Goal: Task Accomplishment & Management: Manage account settings

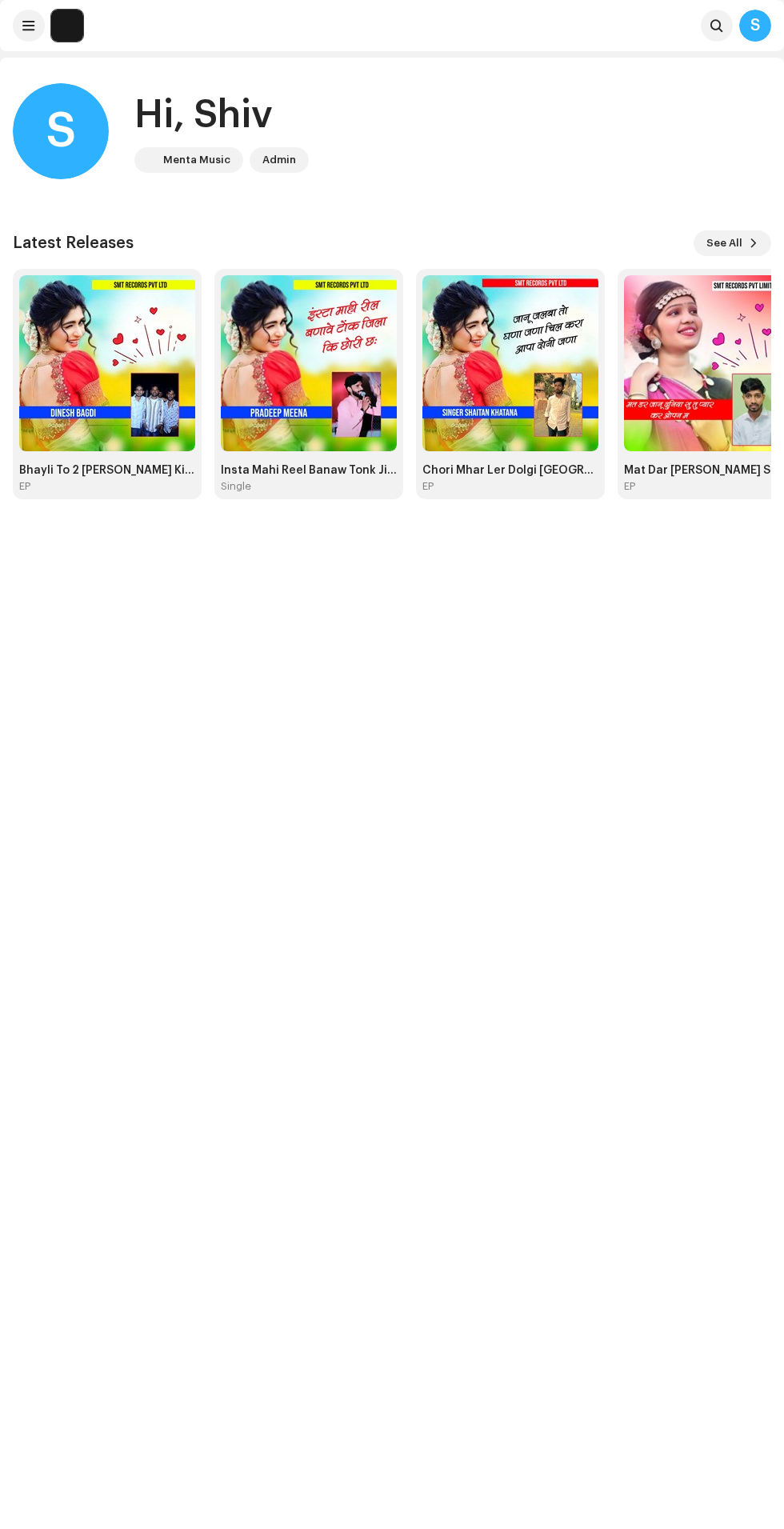
click at [733, 247] on span "See All" at bounding box center [724, 243] width 36 height 32
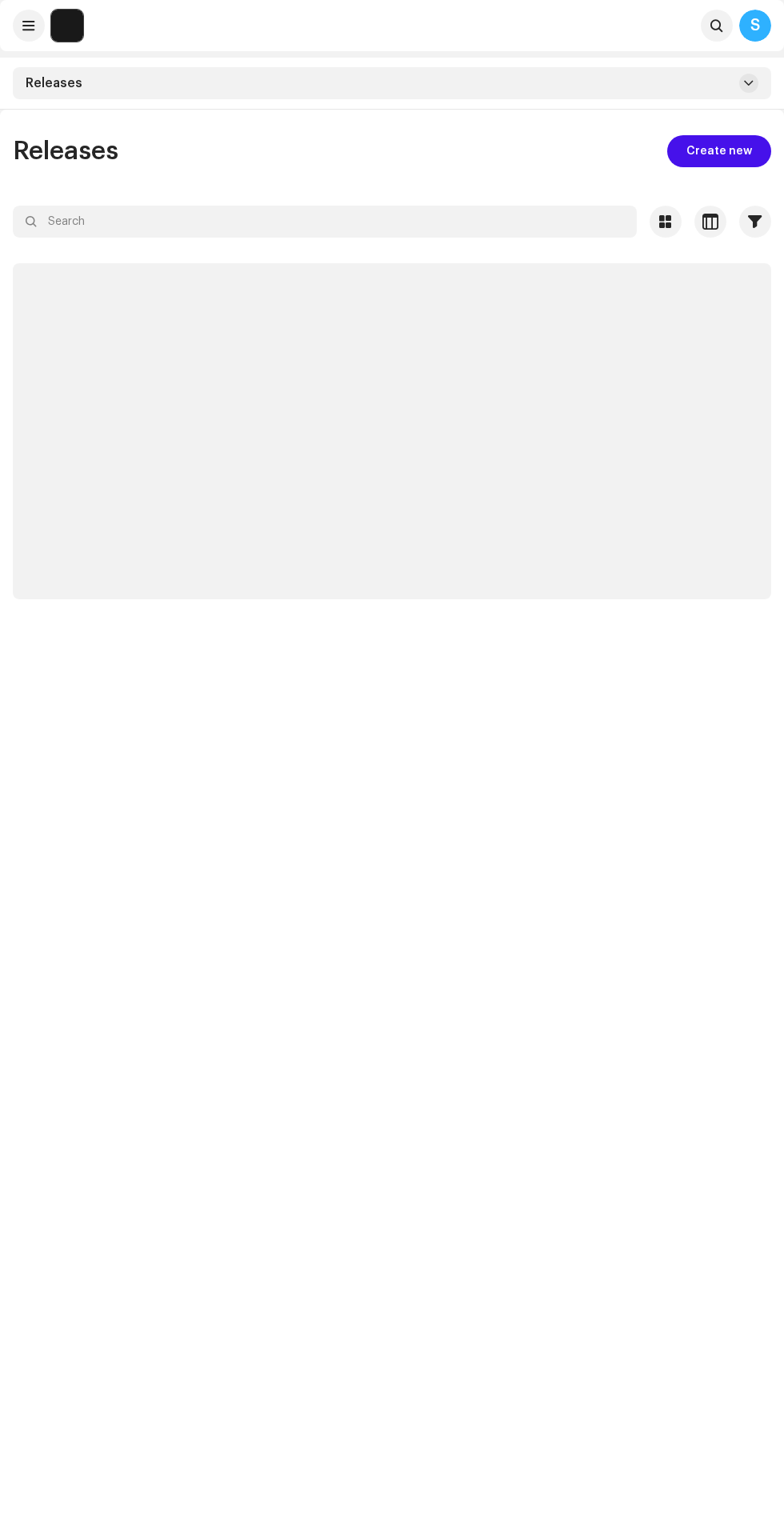
click at [369, 246] on div at bounding box center [392, 250] width 758 height 26
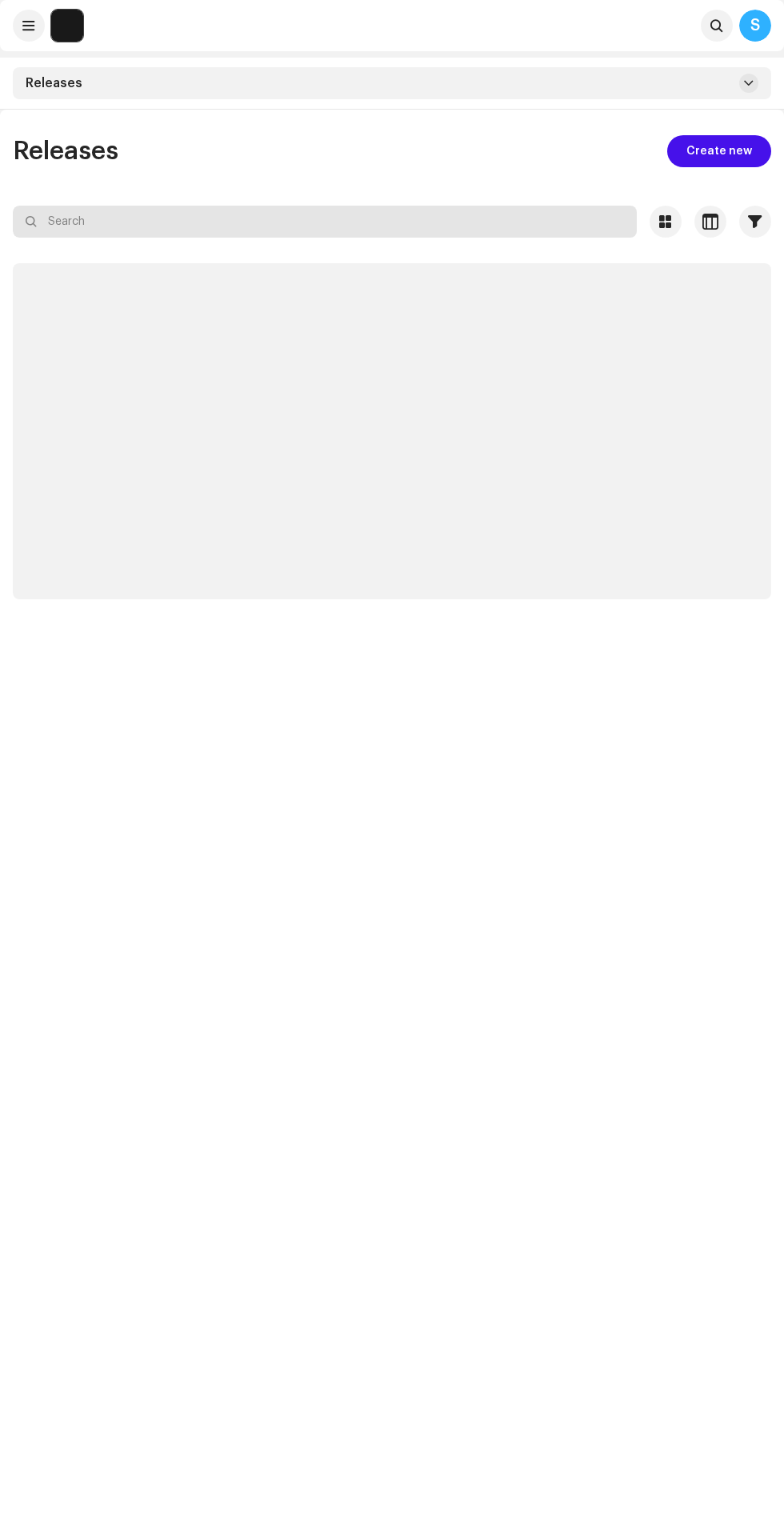
click at [285, 221] on input "text" at bounding box center [324, 221] width 624 height 32
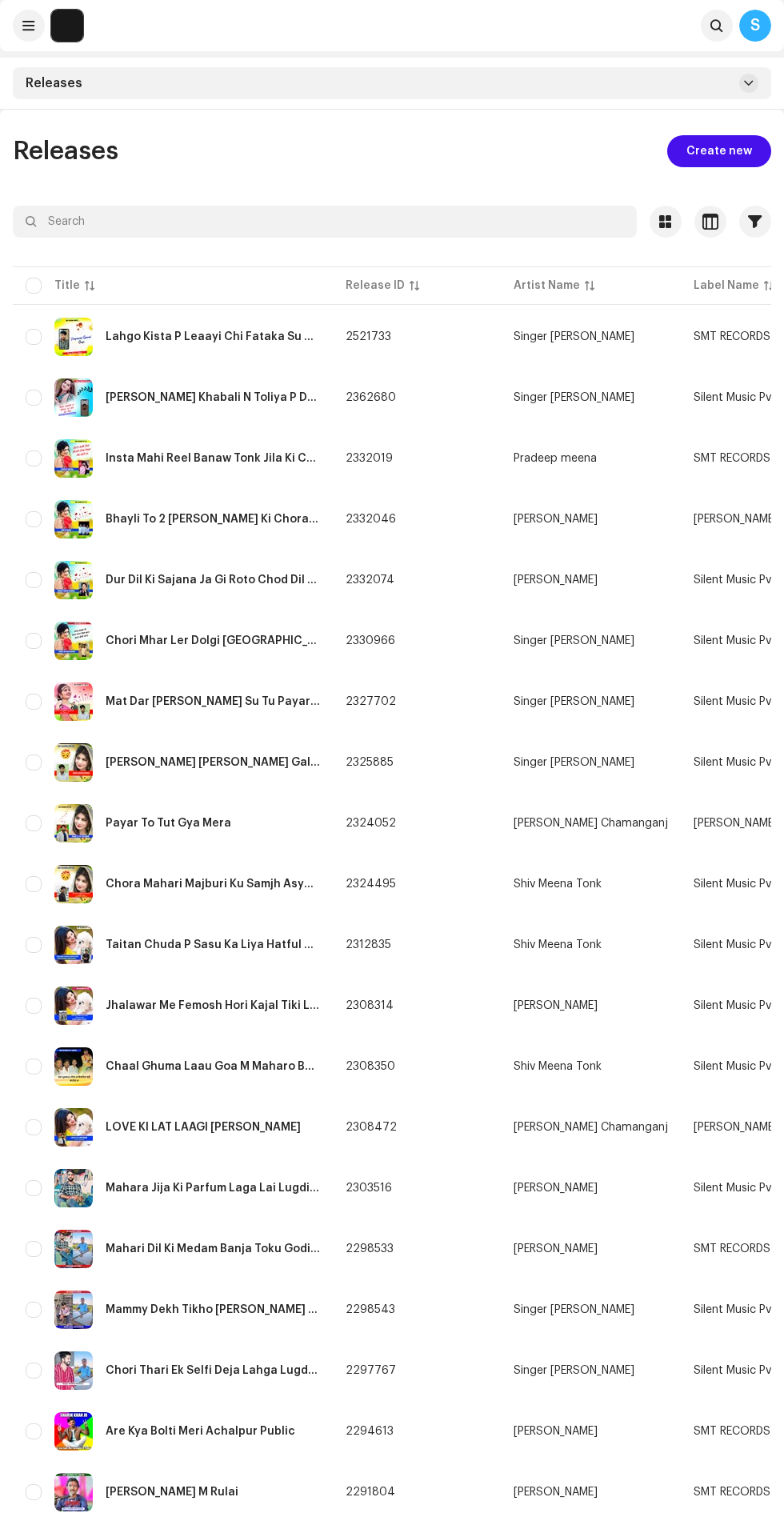
click at [144, 241] on div at bounding box center [392, 250] width 758 height 26
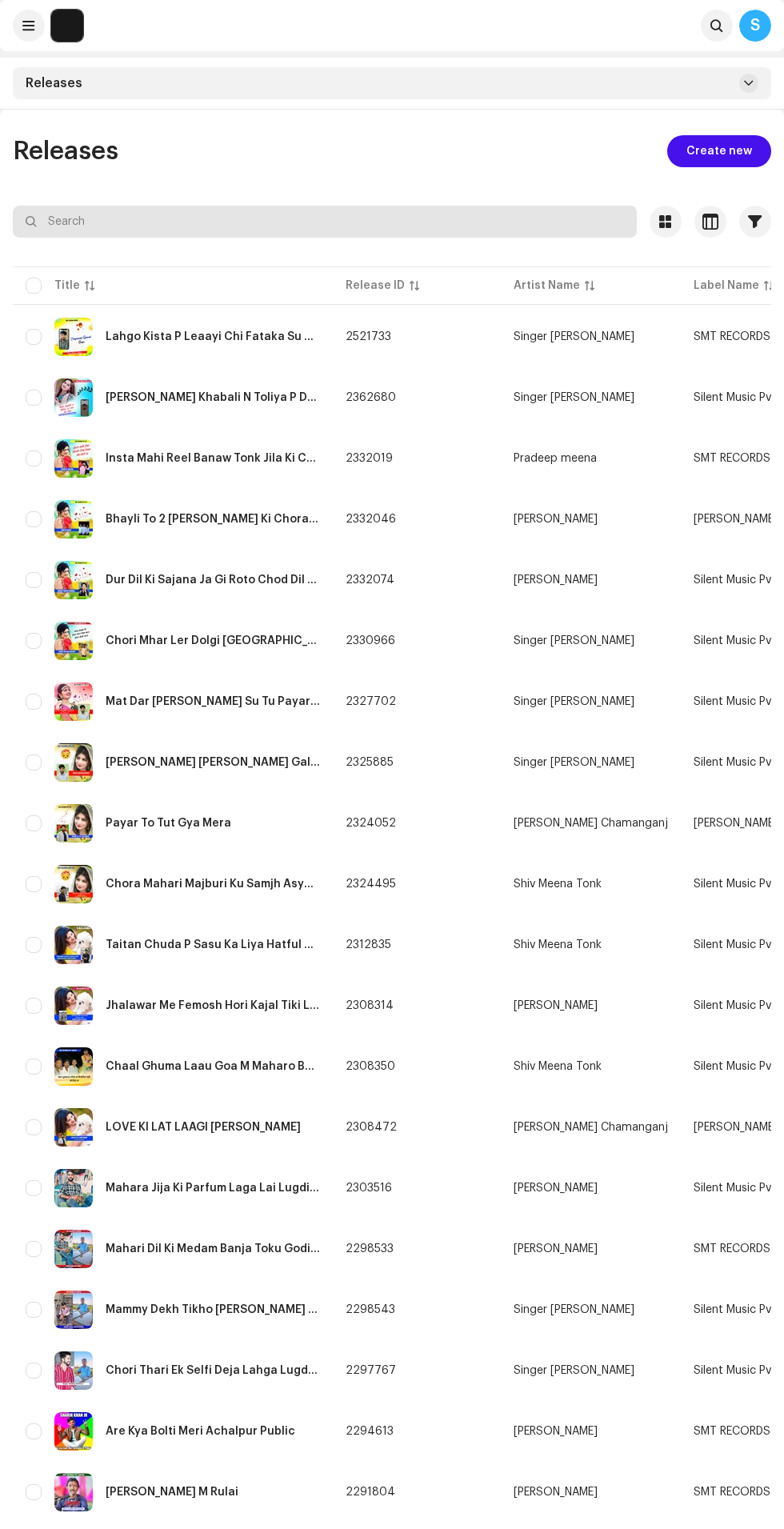
click at [100, 221] on input "text" at bounding box center [324, 221] width 624 height 32
type input "Are Kya Bolti Meri Achalpur Public"
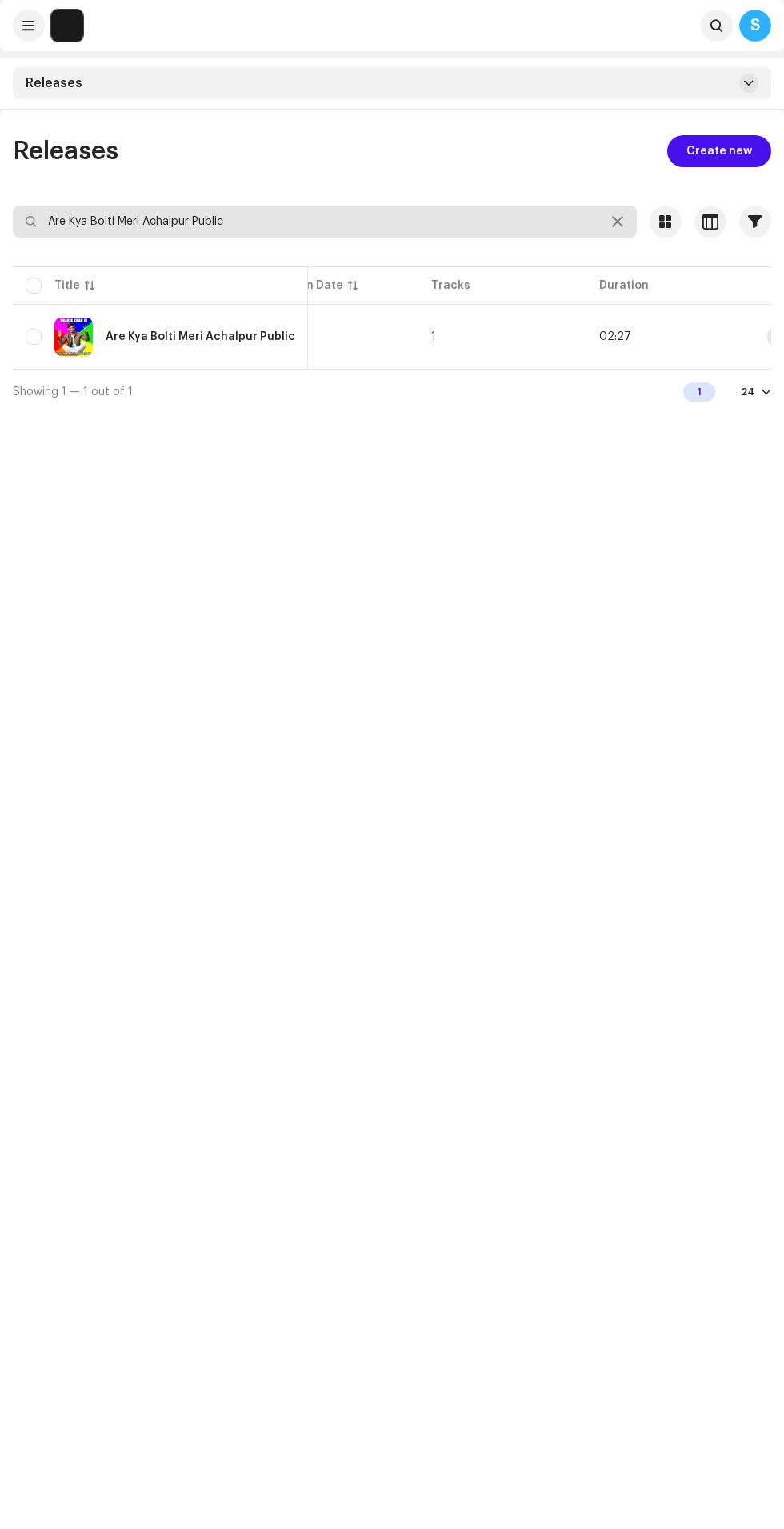
scroll to position [0, 726]
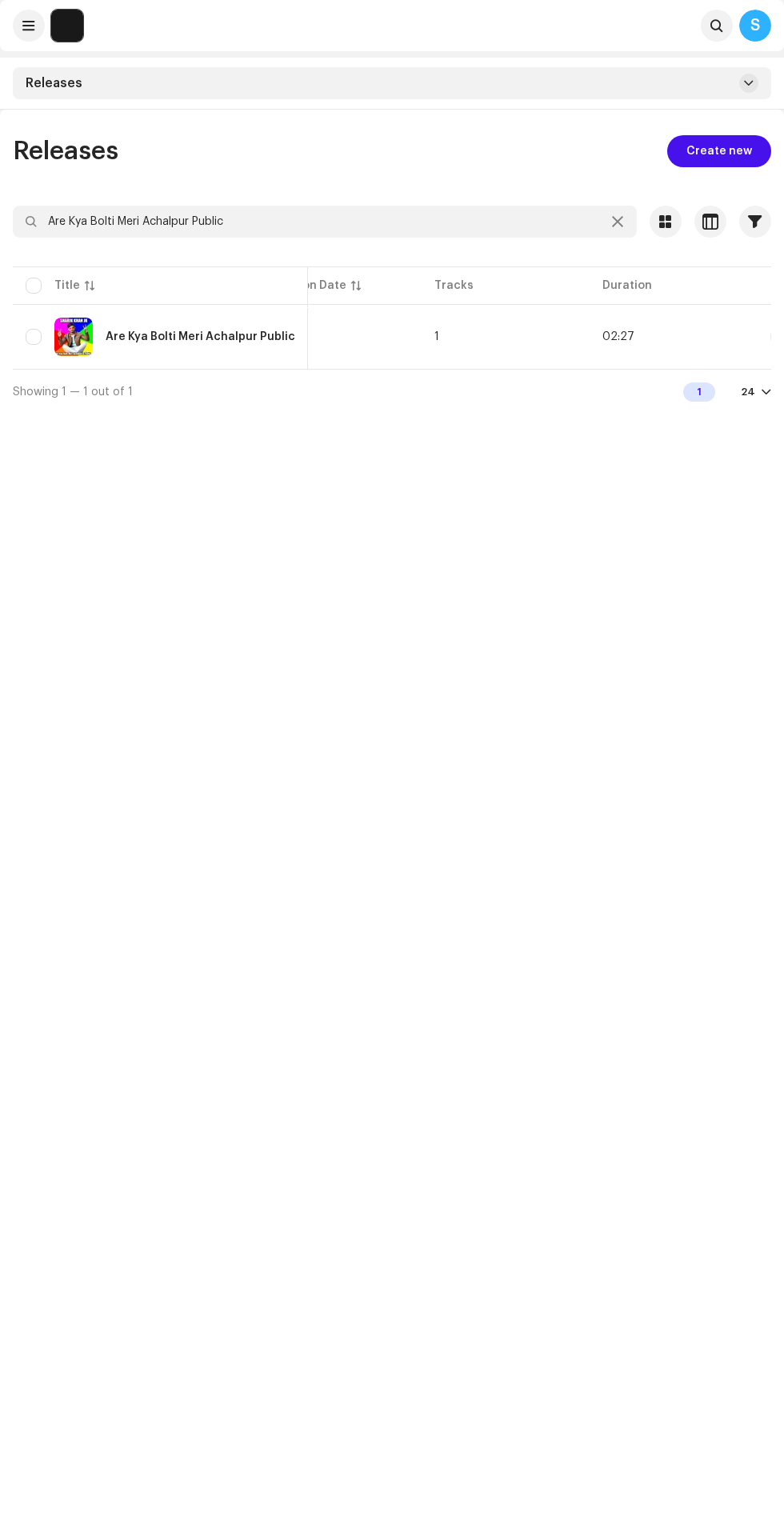
click at [434, 336] on span "1" at bounding box center [436, 336] width 5 height 11
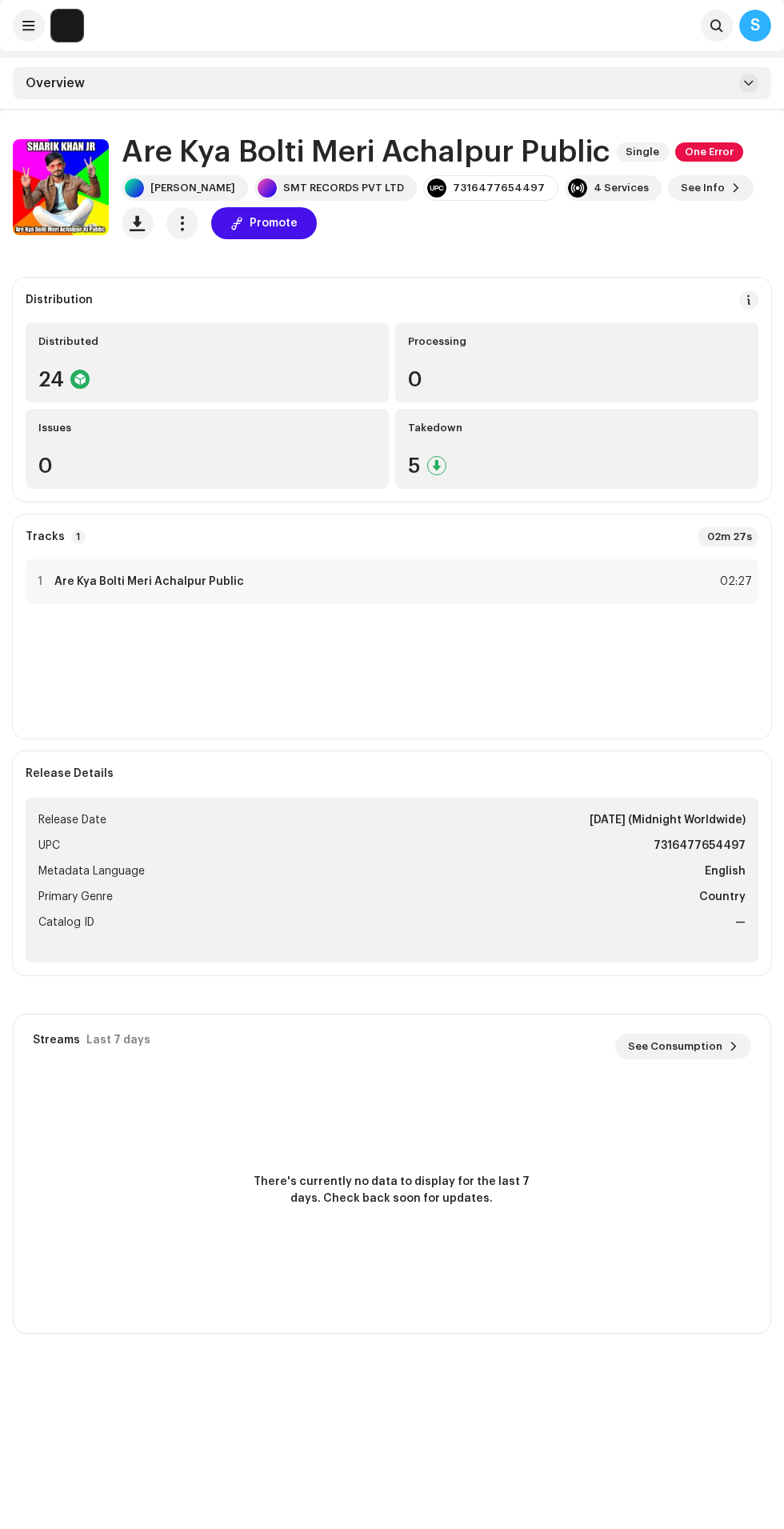
click at [183, 222] on span "button" at bounding box center [183, 223] width 16 height 13
click at [731, 187] on span at bounding box center [736, 188] width 10 height 13
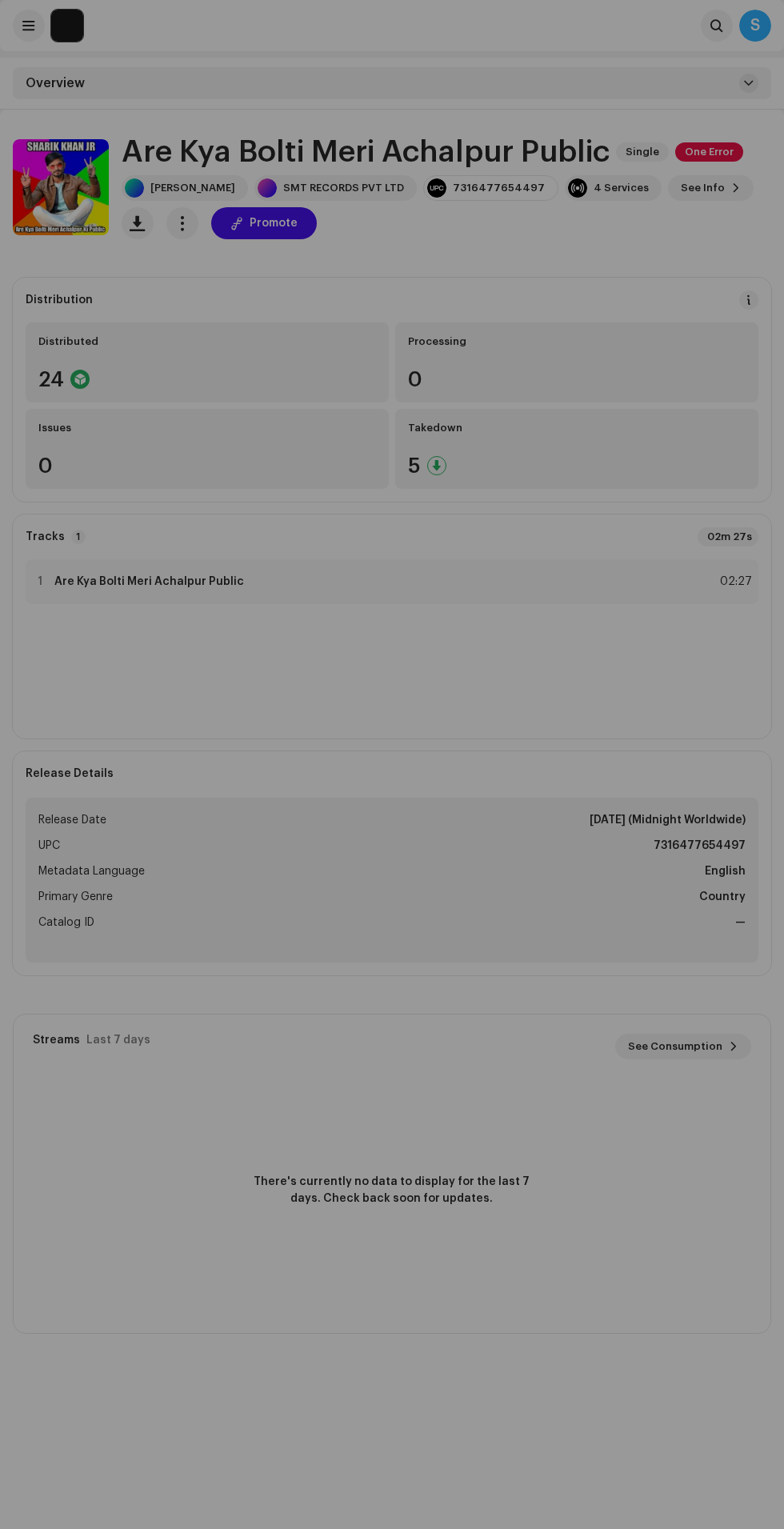
click at [538, 1359] on div "Are [PERSON_NAME] Meri Achalpur Public 2294613 Metadata Distribution Metadata L…" at bounding box center [392, 764] width 784 height 1529
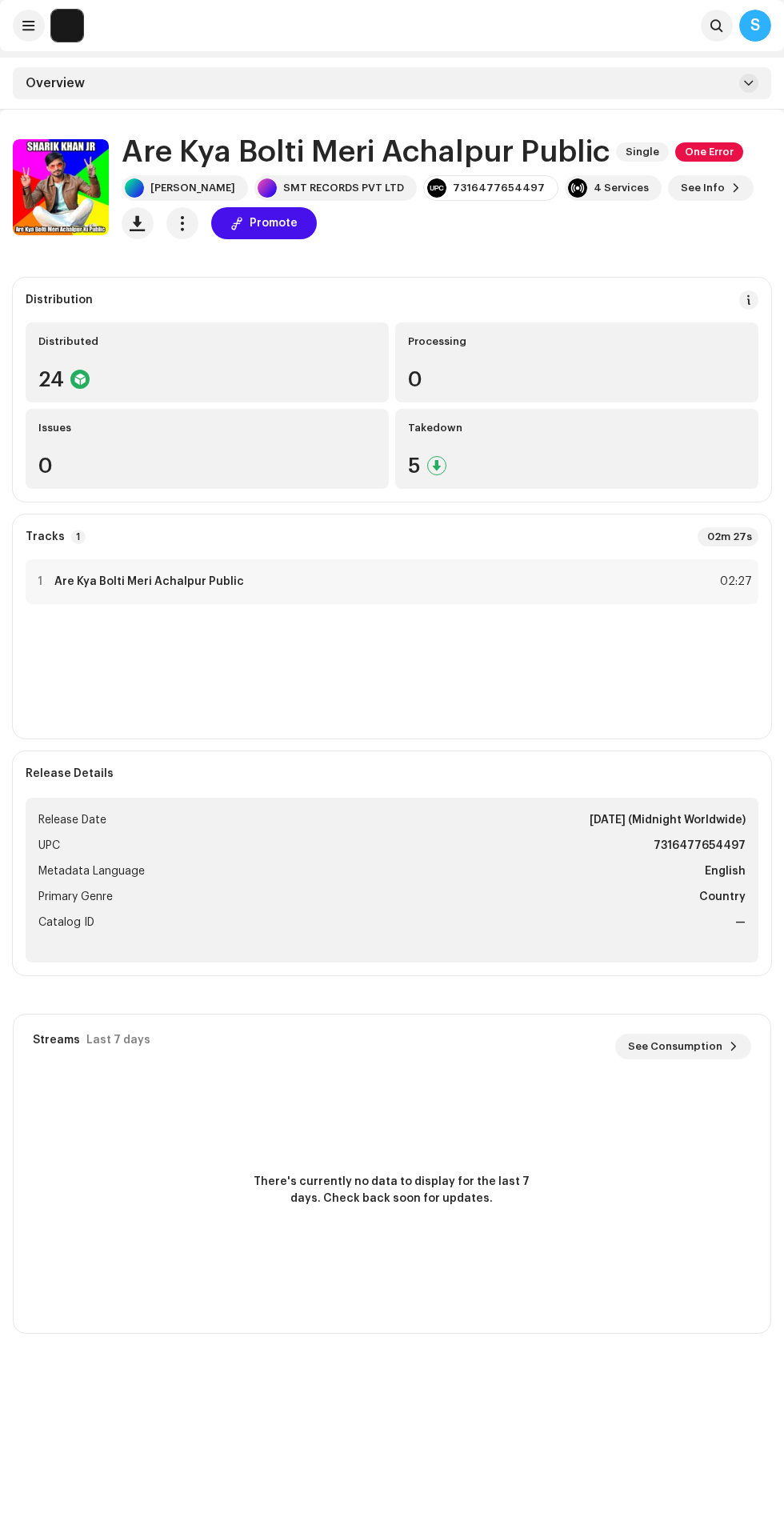
click at [593, 193] on div "4 Services" at bounding box center [620, 188] width 55 height 13
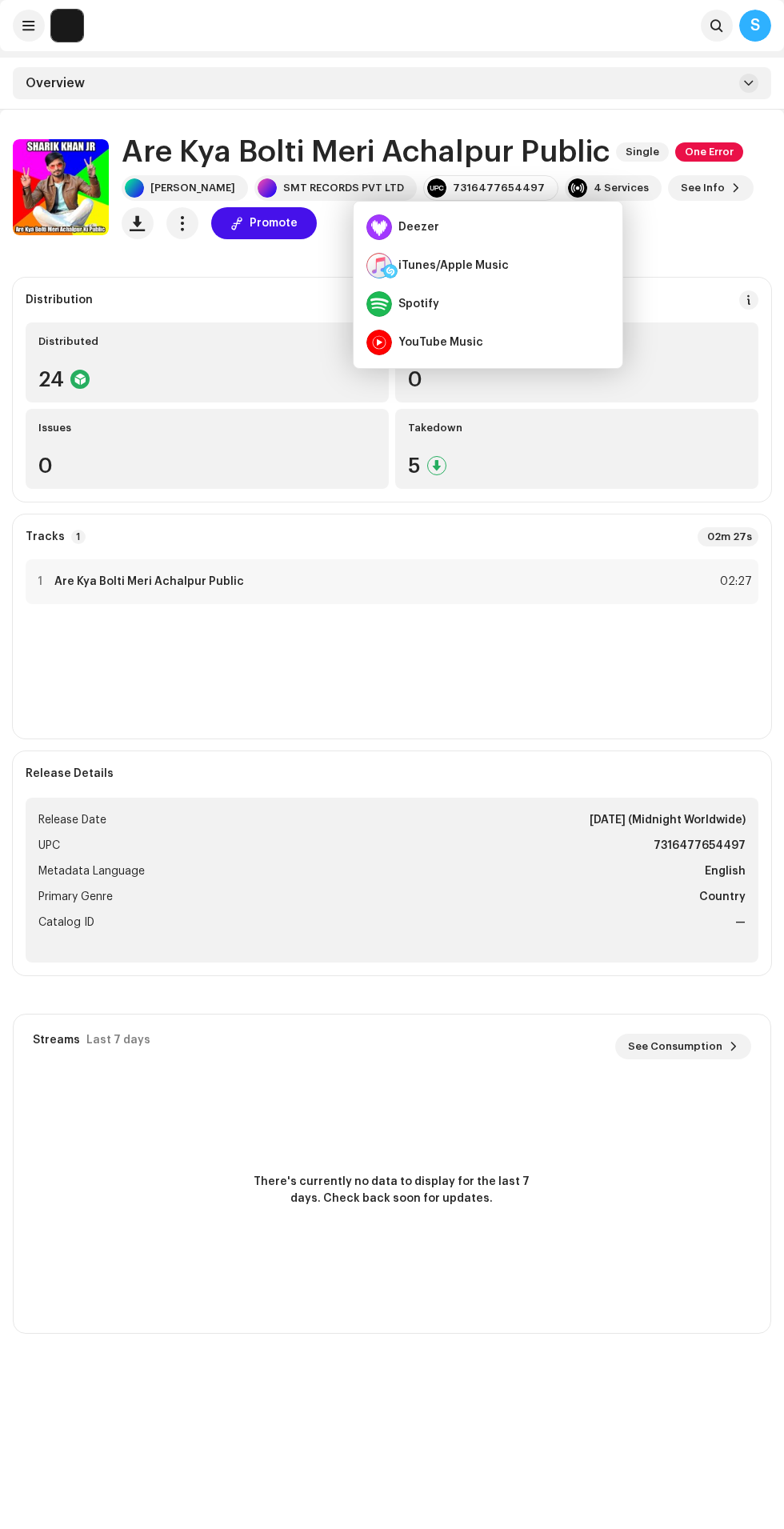
click at [183, 222] on span "button" at bounding box center [183, 223] width 16 height 13
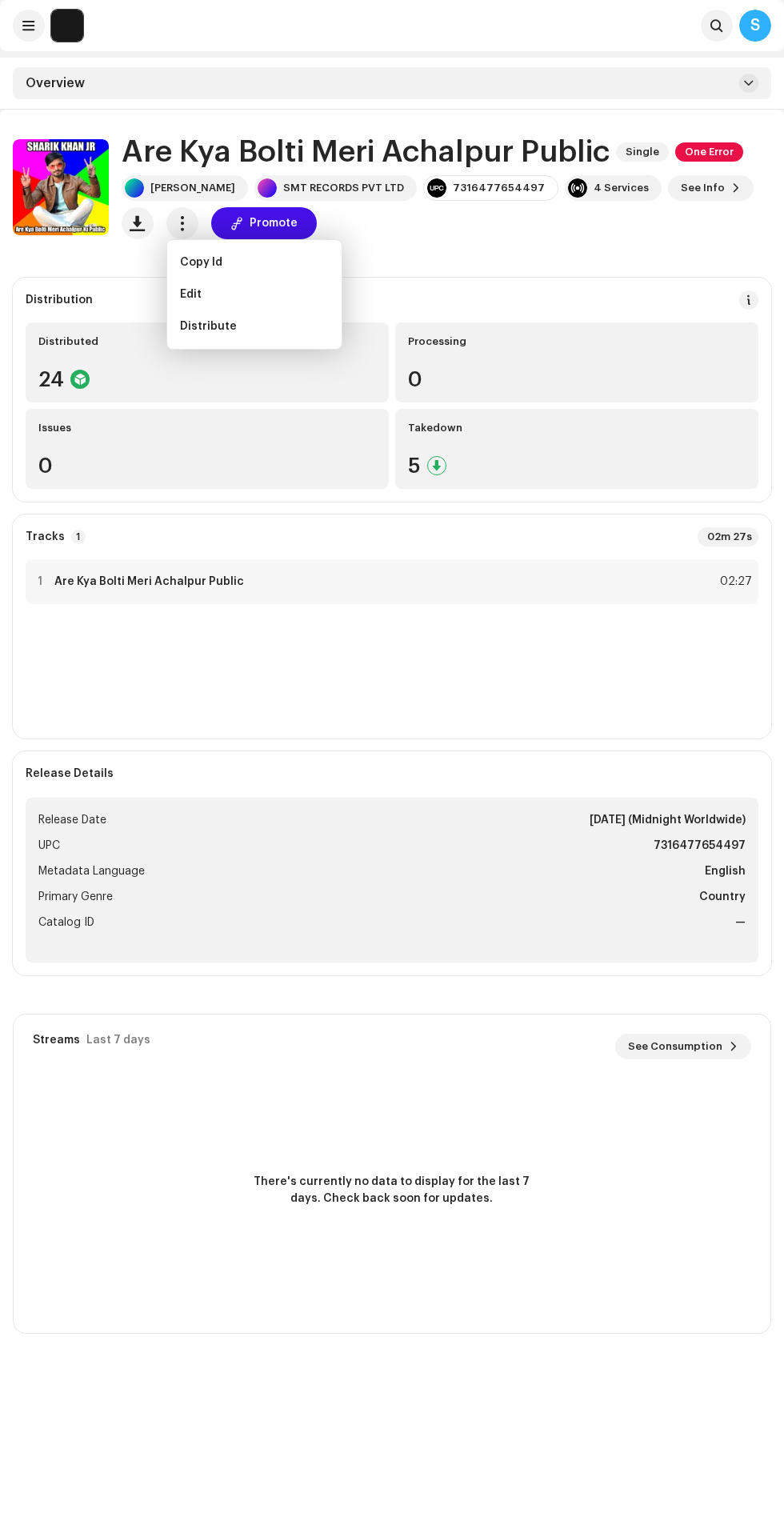
click at [189, 293] on span "Edit" at bounding box center [191, 294] width 22 height 13
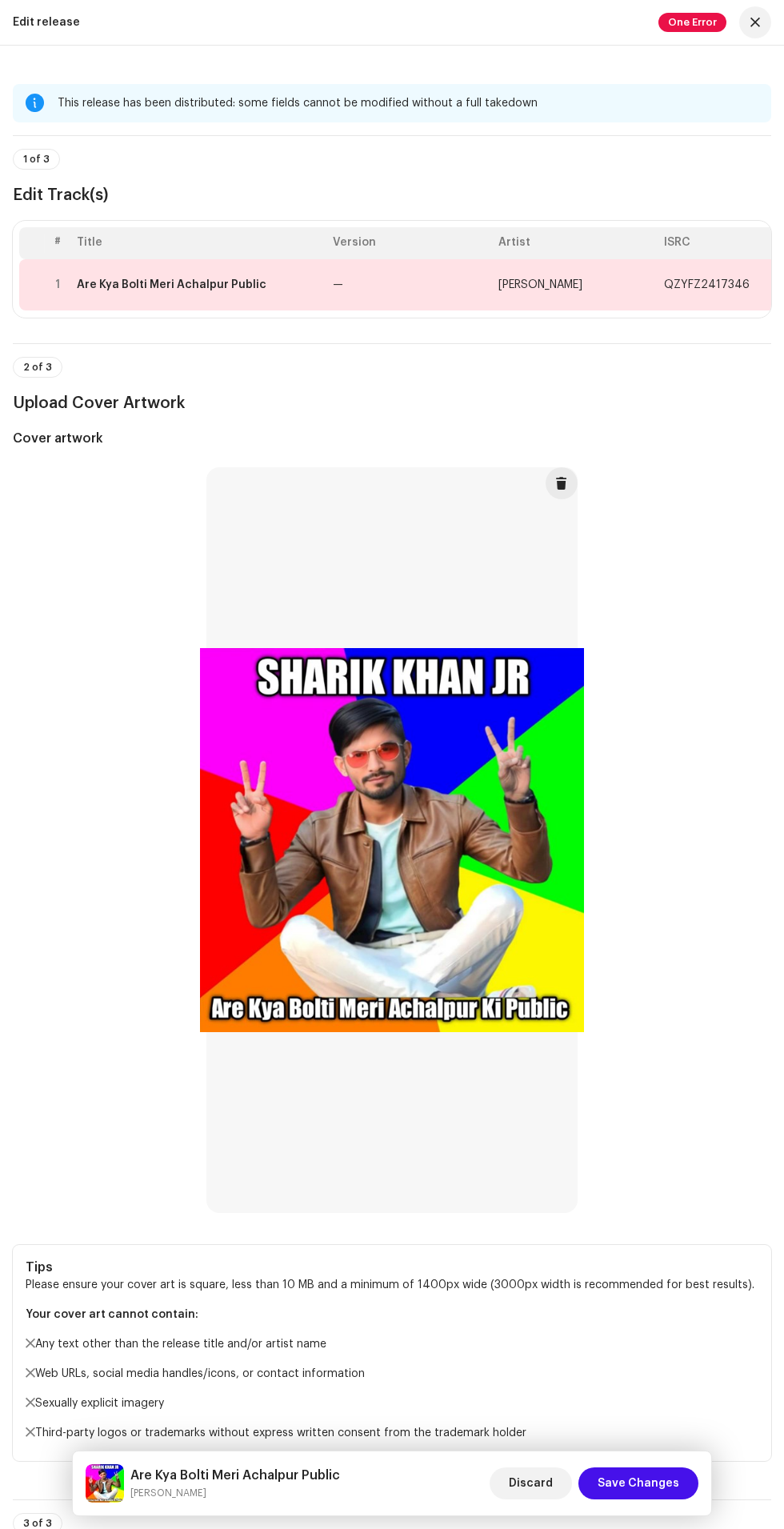
click at [567, 490] on span at bounding box center [561, 483] width 12 height 13
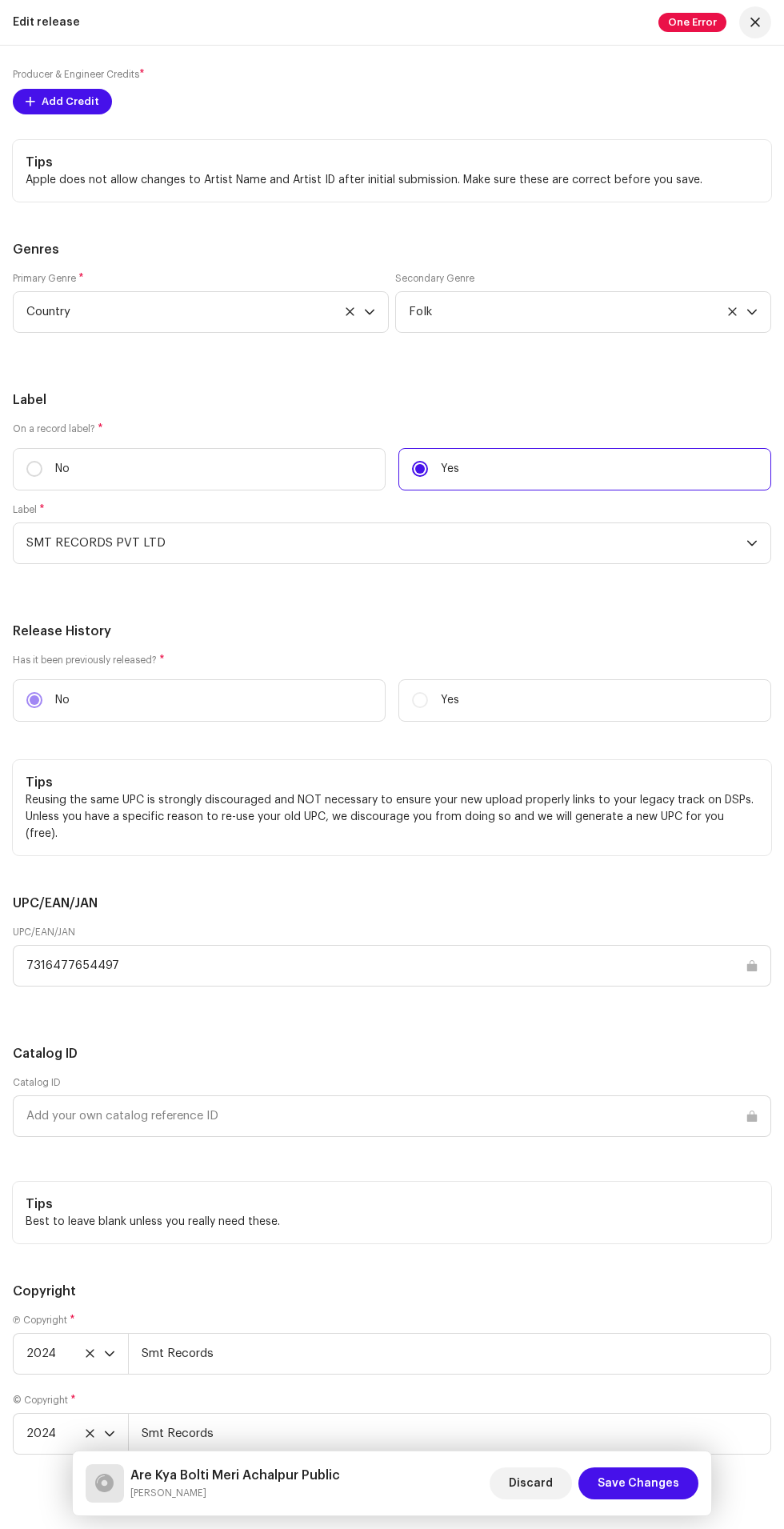
scroll to position [2723, 0]
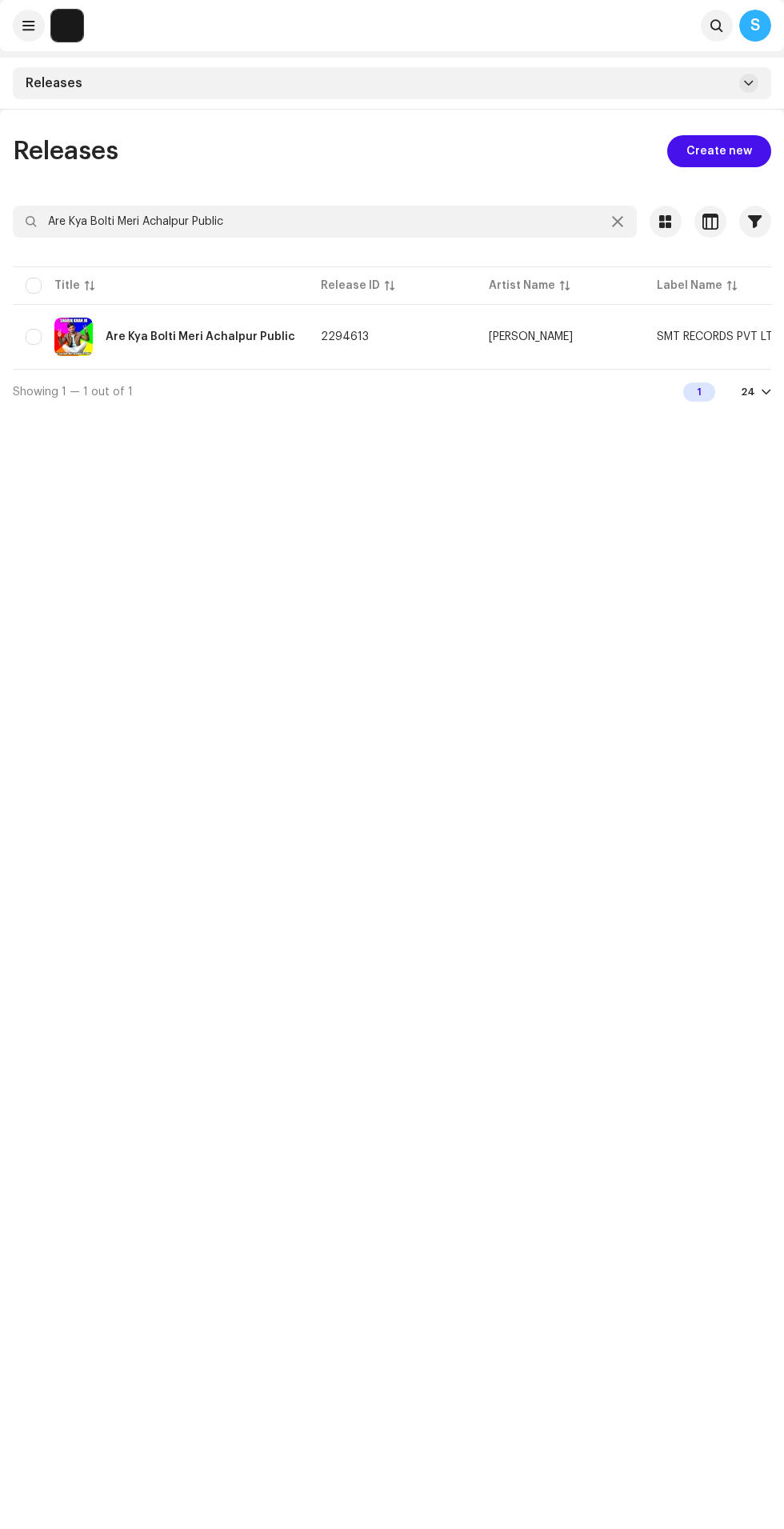
click at [202, 334] on div "Are Kya Bolti Meri Achalpur Public" at bounding box center [200, 336] width 189 height 11
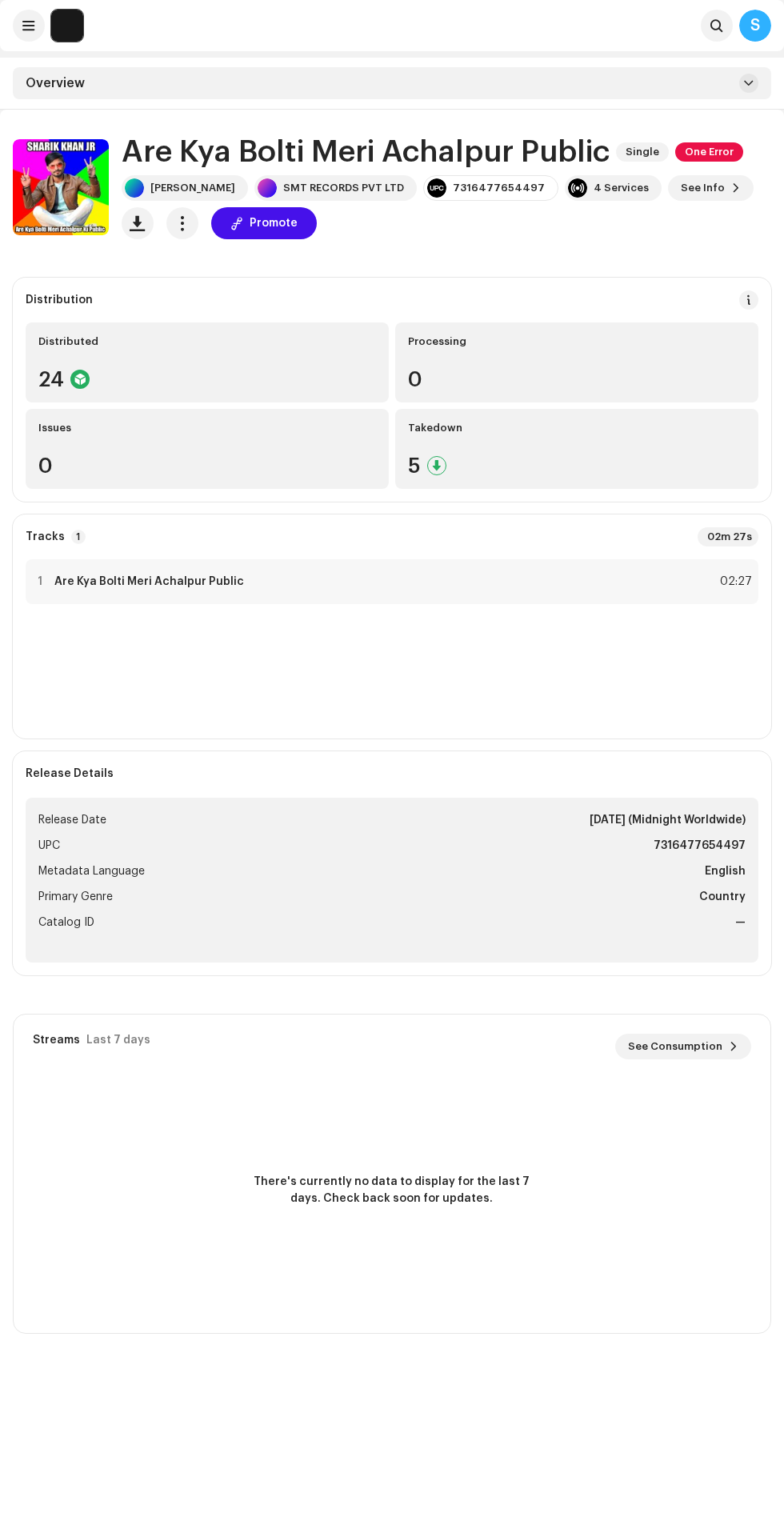
click at [161, 143] on h1 "Are Kya Bolti Meri Achalpur Public" at bounding box center [366, 152] width 488 height 34
copy div "7316477654497"
click at [436, 465] on div at bounding box center [436, 465] width 19 height 19
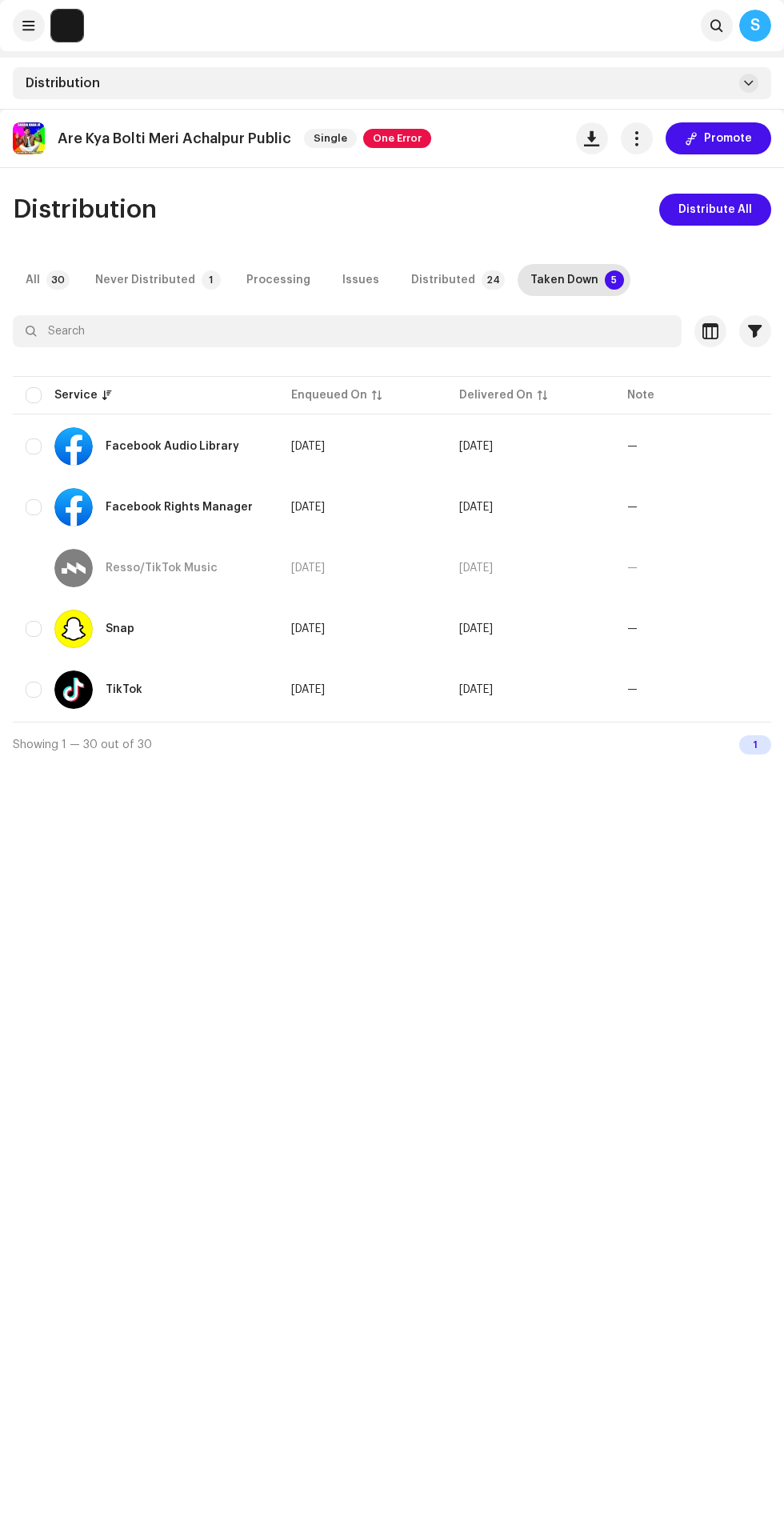
click at [637, 138] on span "button" at bounding box center [637, 138] width 16 height 13
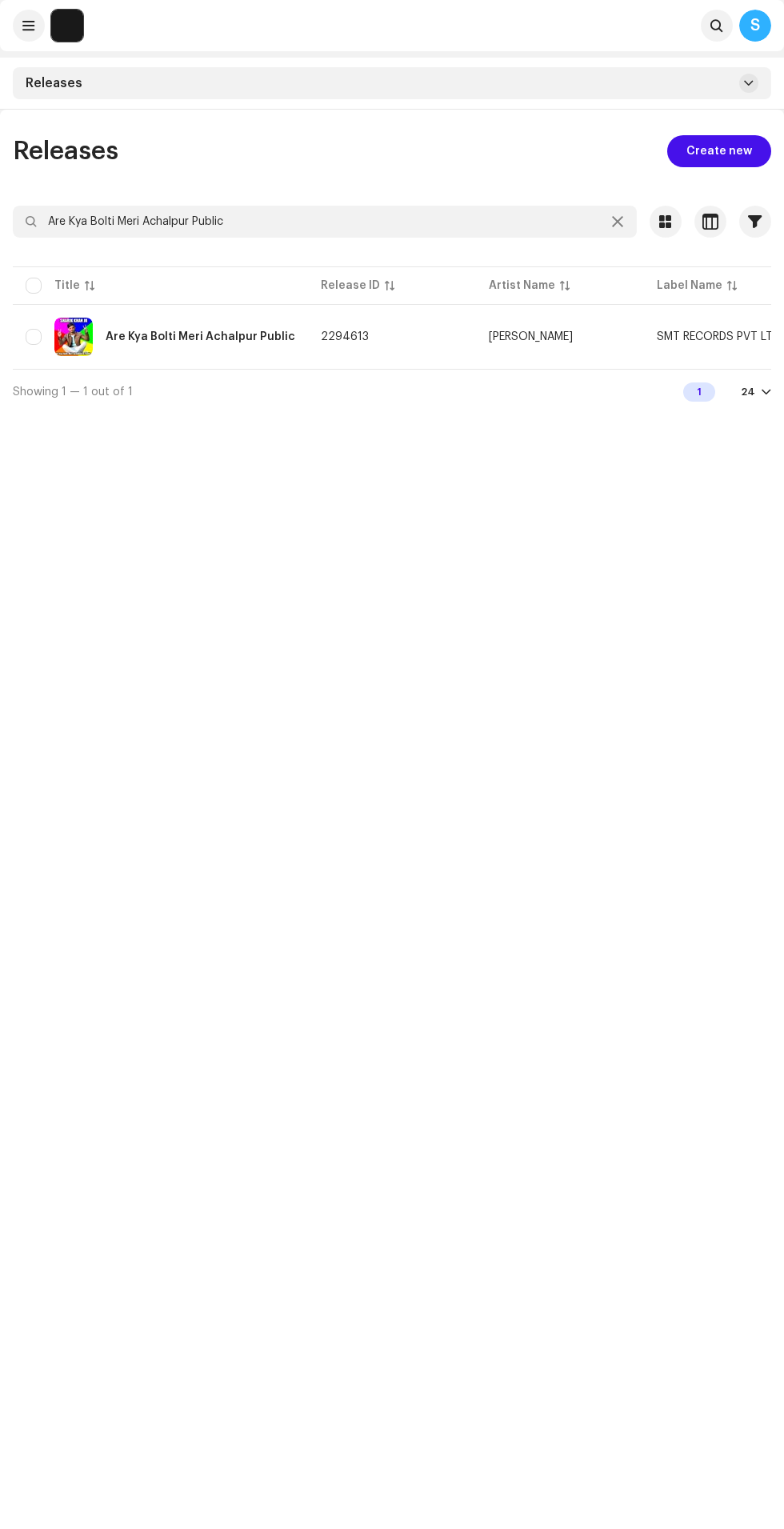
click at [196, 333] on div "Are Kya Bolti Meri Achalpur Public" at bounding box center [200, 336] width 189 height 11
click at [542, 1102] on div "Releases Create new Are Kya Bolti Meri Achalpur Public Selected 0 Options Filte…" at bounding box center [392, 874] width 784 height 1529
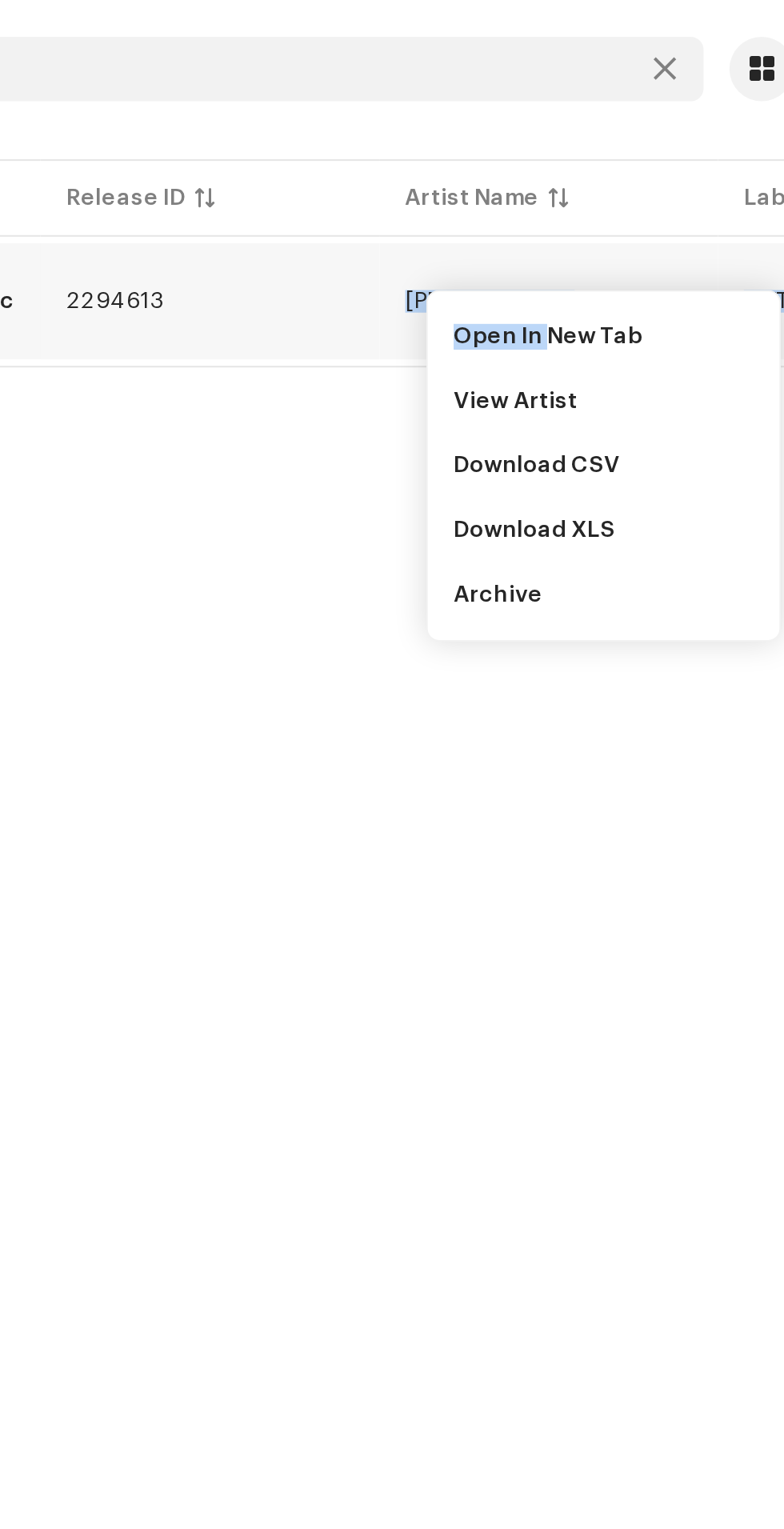
click at [428, 442] on div "Releases Create new Are Kya Bolti Meri Achalpur Public Selected 0 Options Filte…" at bounding box center [392, 874] width 784 height 1529
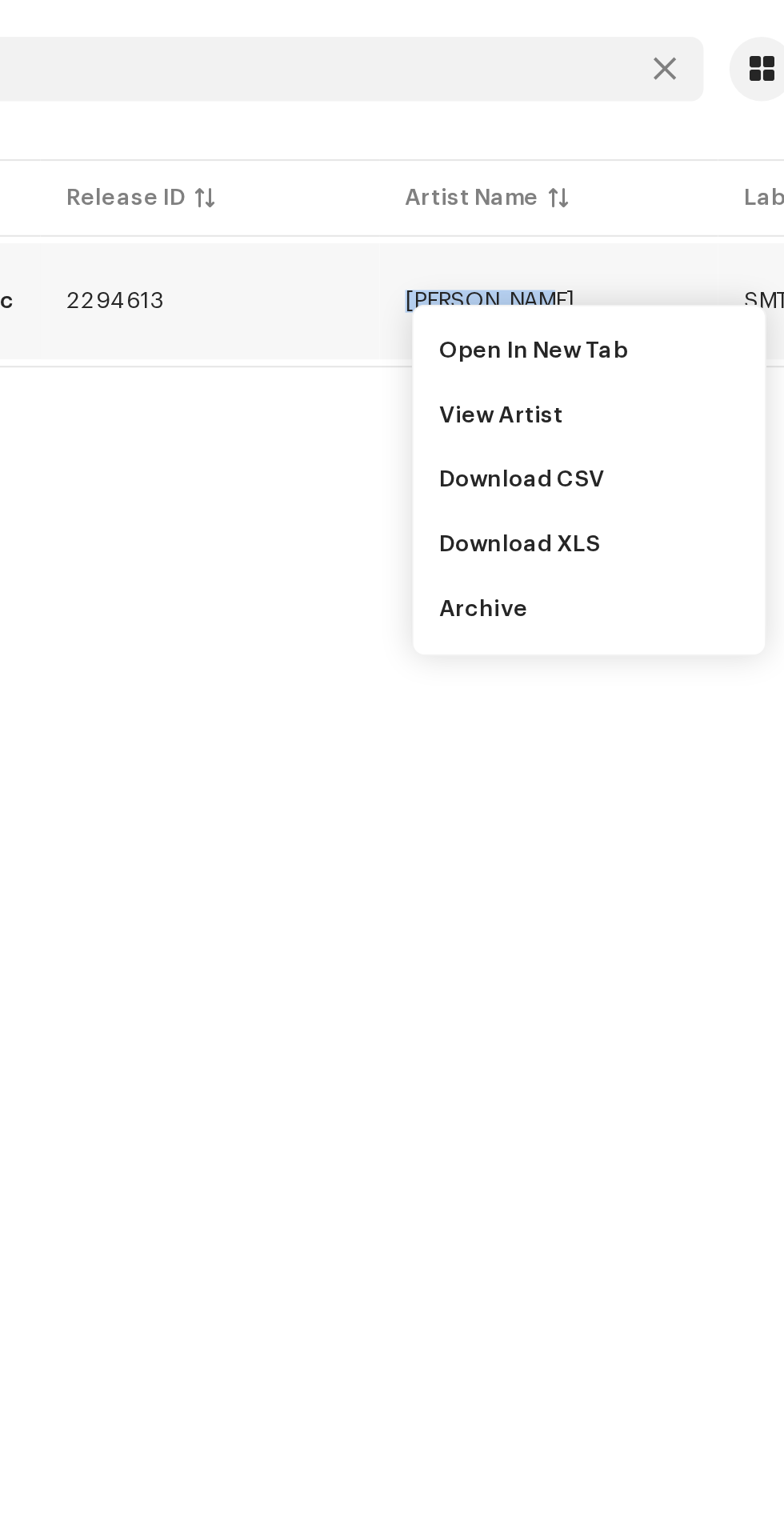
click at [503, 333] on div "[PERSON_NAME]" at bounding box center [531, 336] width 84 height 11
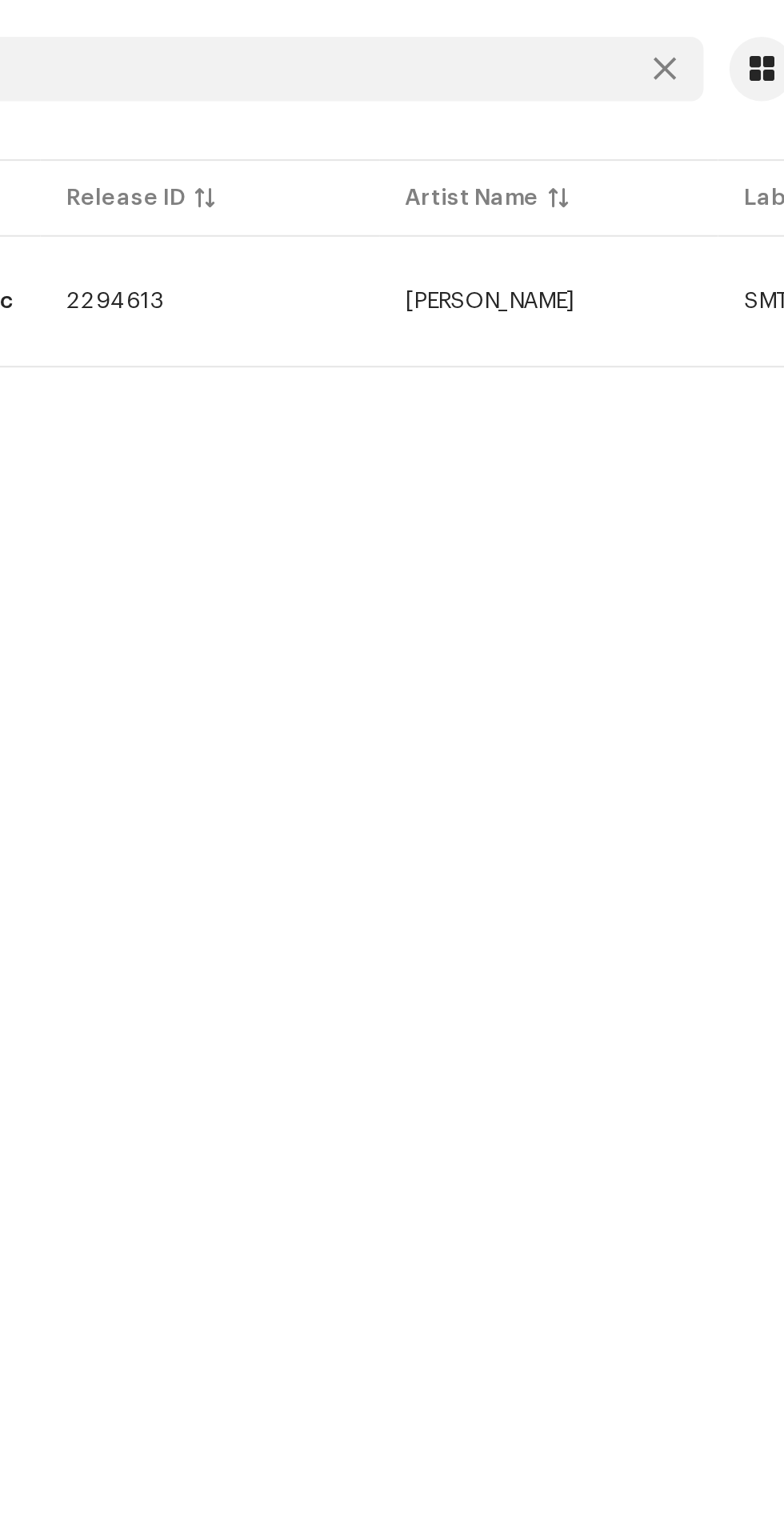
click at [577, 310] on td "[PERSON_NAME]" at bounding box center [560, 336] width 168 height 58
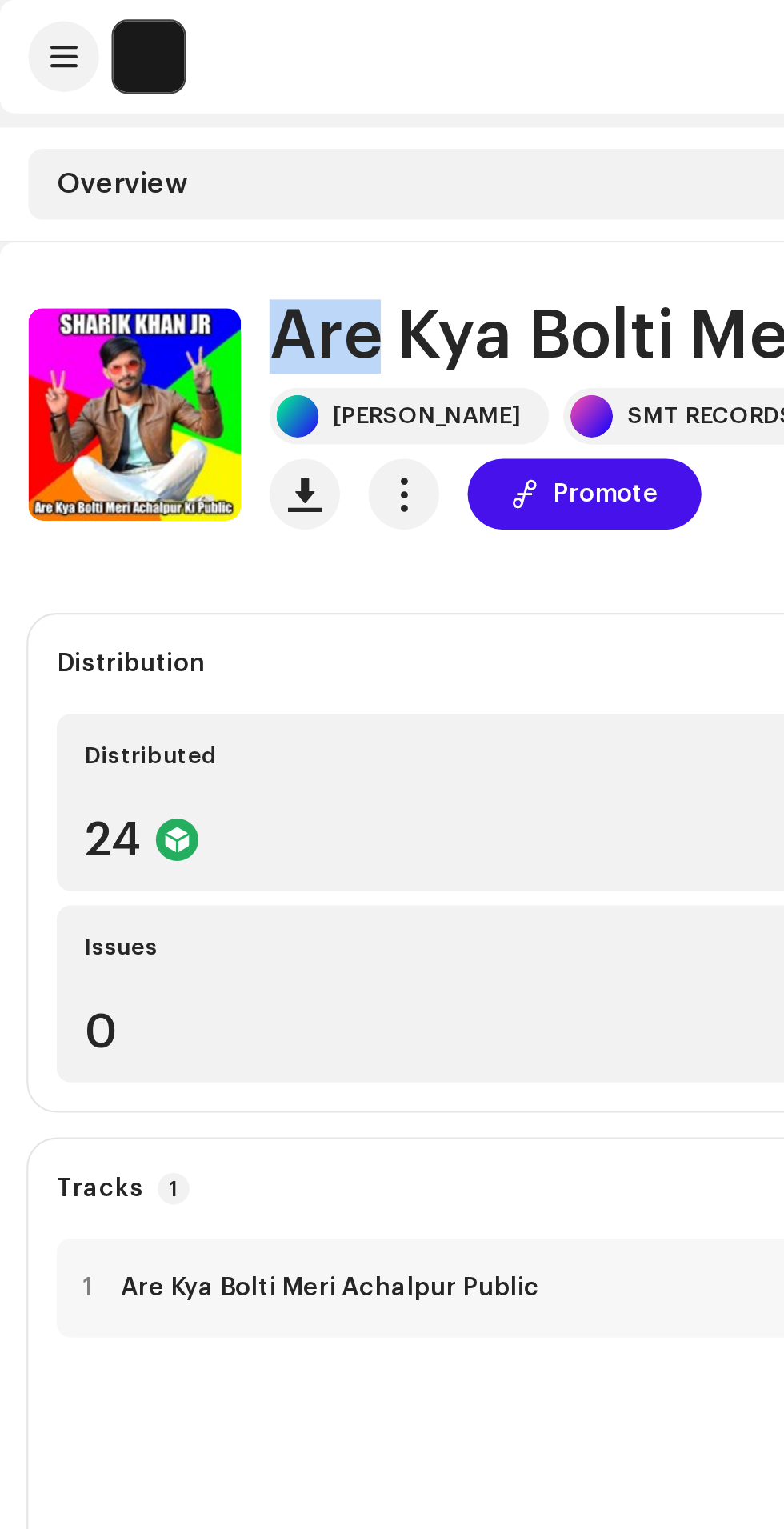
copy div "[PERSON_NAME]"
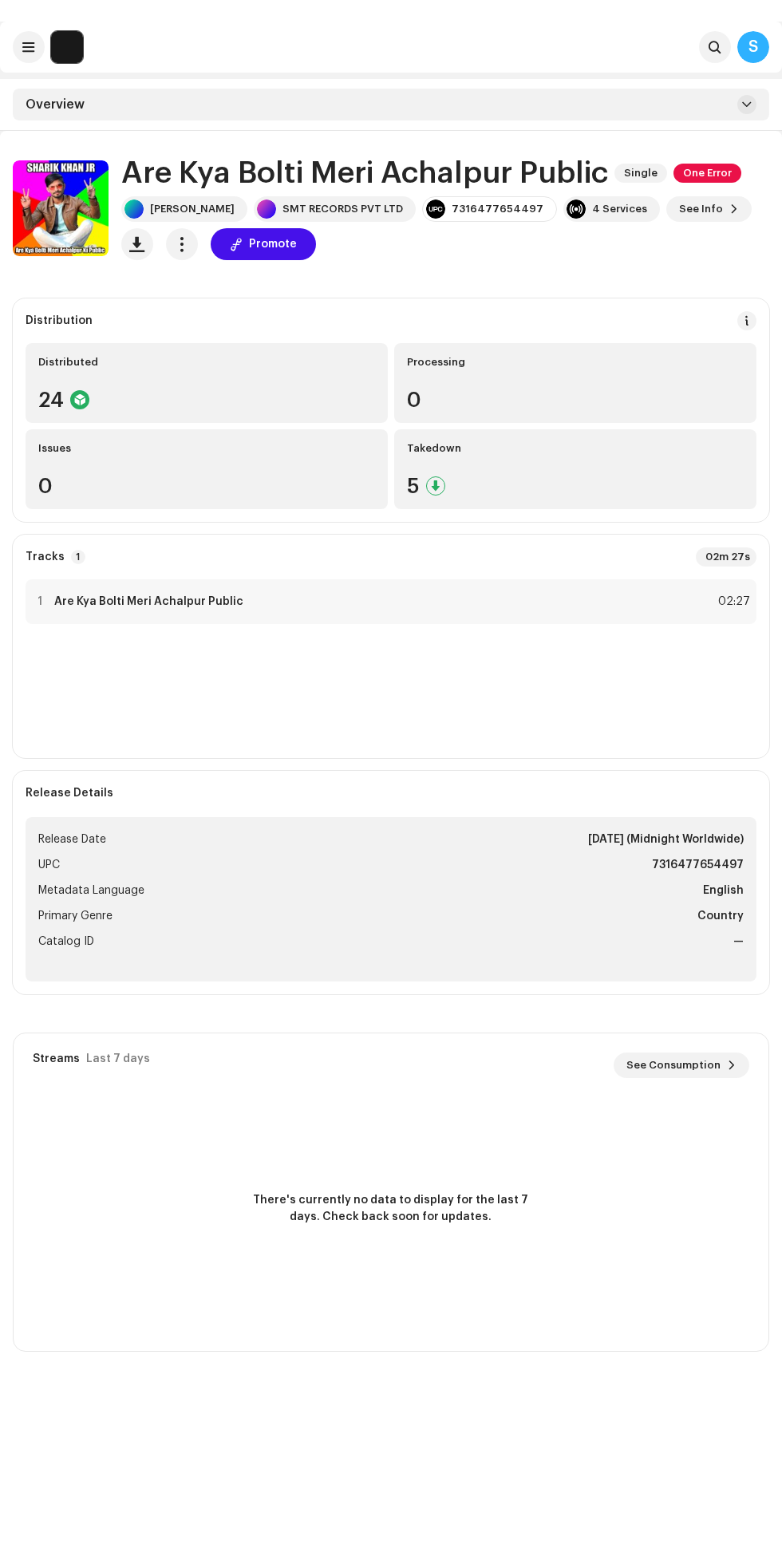
scroll to position [15, 0]
